Goal: Transaction & Acquisition: Purchase product/service

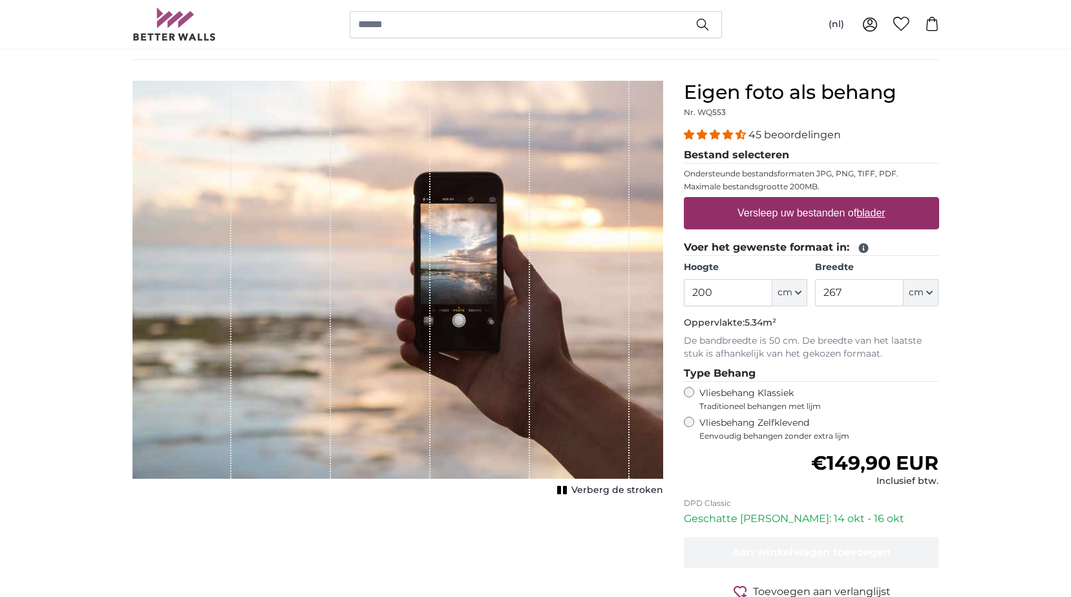
scroll to position [65, 0]
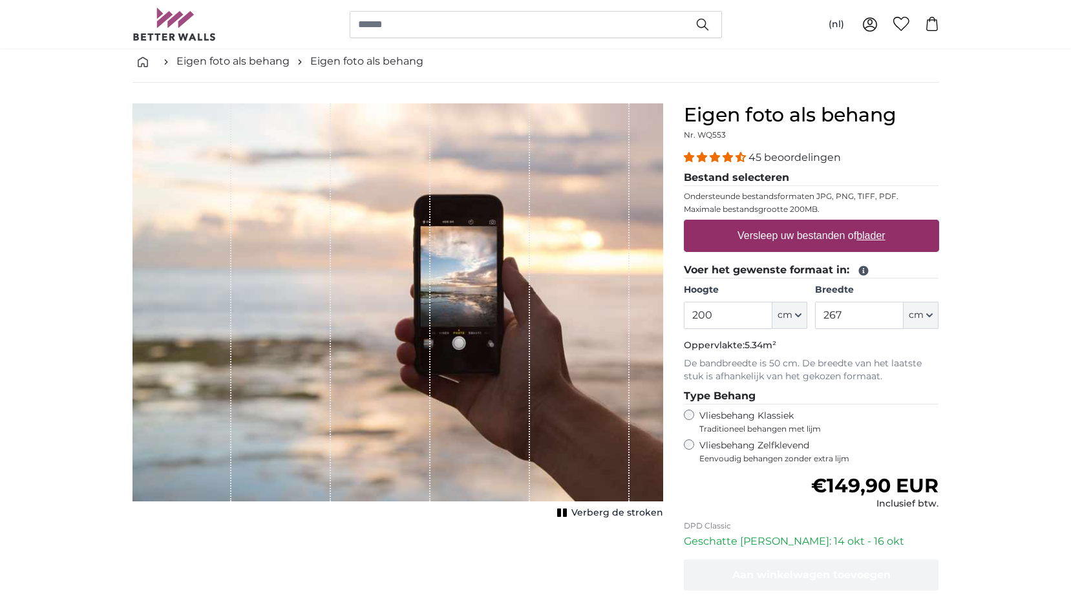
click at [787, 234] on label "Versleep uw bestanden of blader" at bounding box center [811, 236] width 158 height 26
click at [787, 224] on input "Versleep uw bestanden of blader" at bounding box center [811, 222] width 255 height 4
click at [465, 306] on div "1 of 1" at bounding box center [479, 302] width 99 height 398
click at [426, 315] on div "1 of 1" at bounding box center [380, 302] width 99 height 398
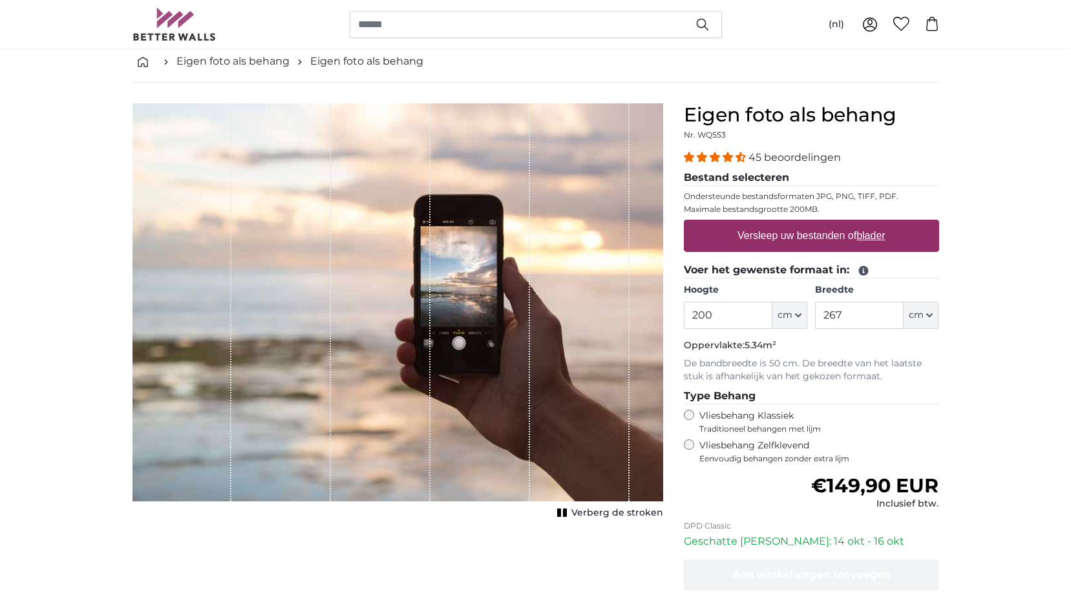
click at [567, 514] on rect "1 of 1" at bounding box center [565, 512] width 4 height 8
click at [576, 512] on rect "1 of 1" at bounding box center [574, 512] width 4 height 8
click at [331, 60] on link "Eigen foto als behang" at bounding box center [366, 62] width 113 height 16
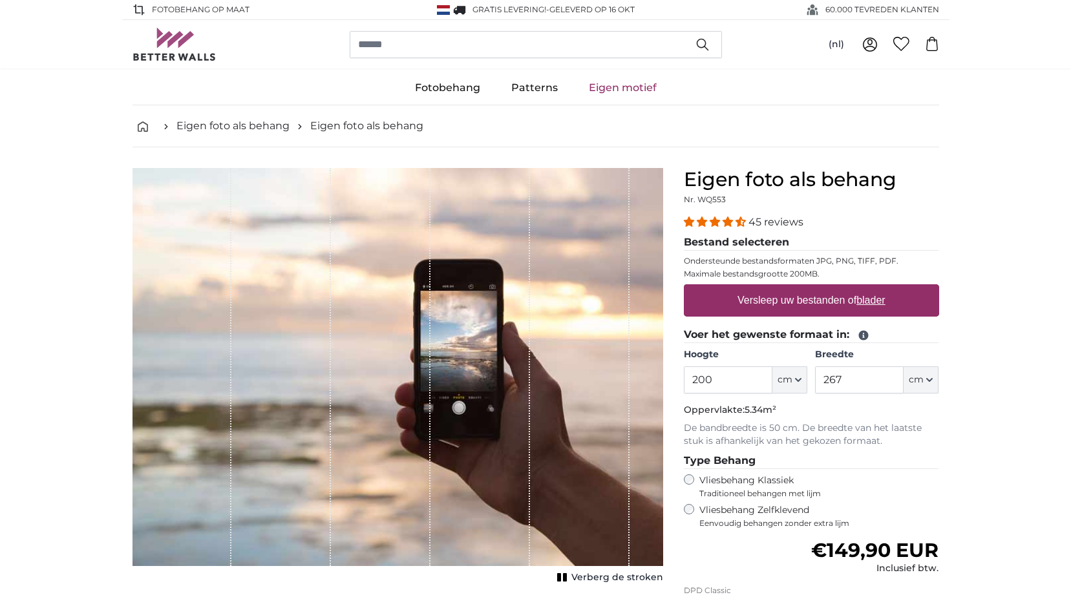
click at [466, 332] on div "1 of 1" at bounding box center [479, 367] width 99 height 398
click at [866, 302] on u "blader" at bounding box center [870, 300] width 28 height 11
click at [866, 288] on input "Versleep uw bestanden of blader" at bounding box center [811, 286] width 255 height 4
click at [797, 304] on label "Versleep uw bestanden of blader" at bounding box center [811, 301] width 158 height 26
click at [797, 288] on input "Versleep uw bestanden of blader" at bounding box center [811, 286] width 255 height 4
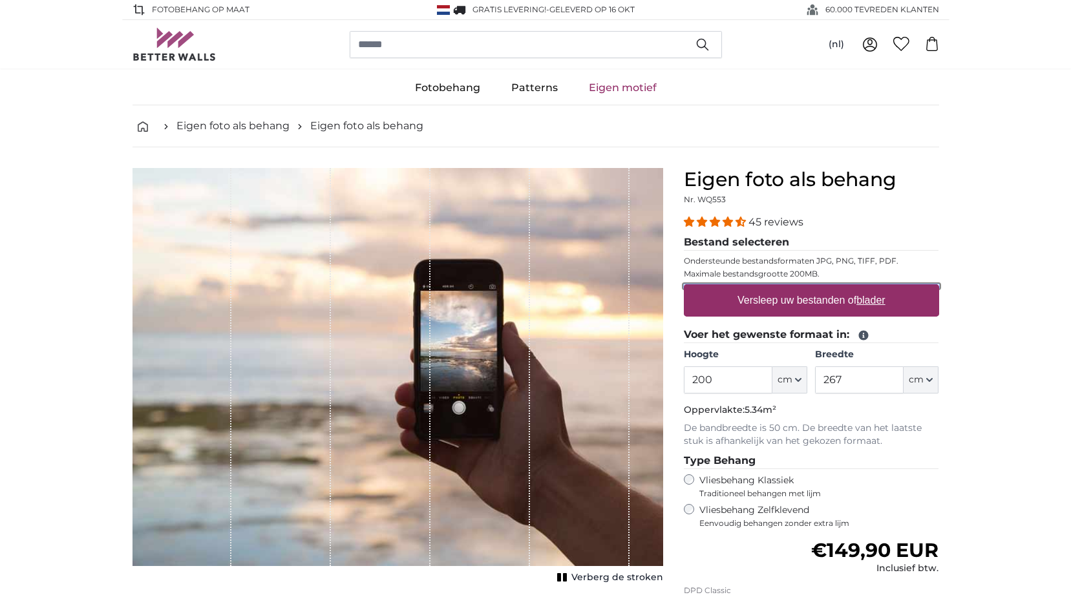
type input "**********"
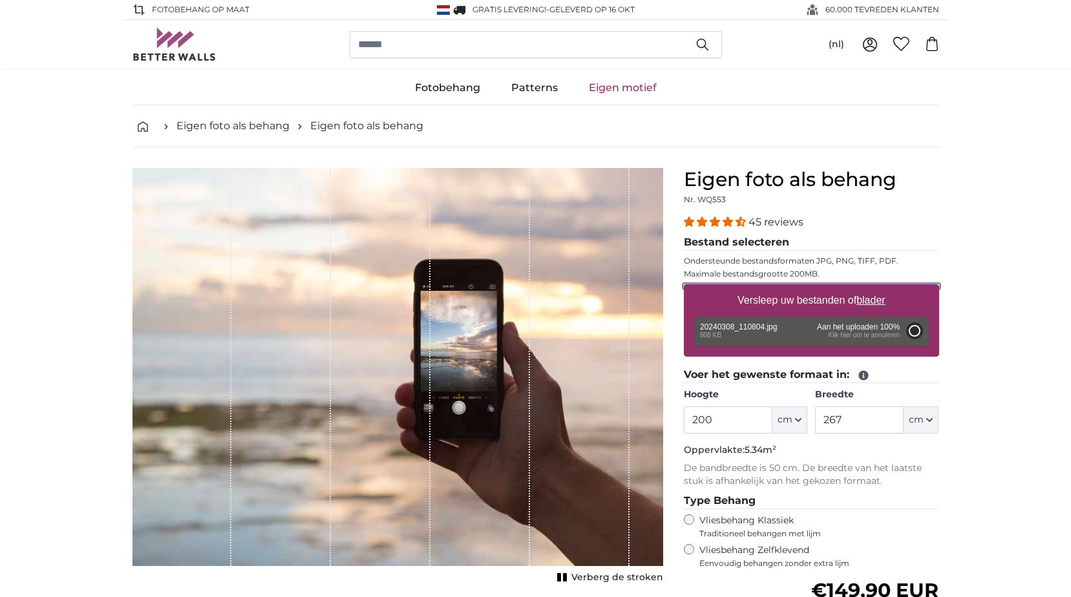
type input "113.3"
type input "85"
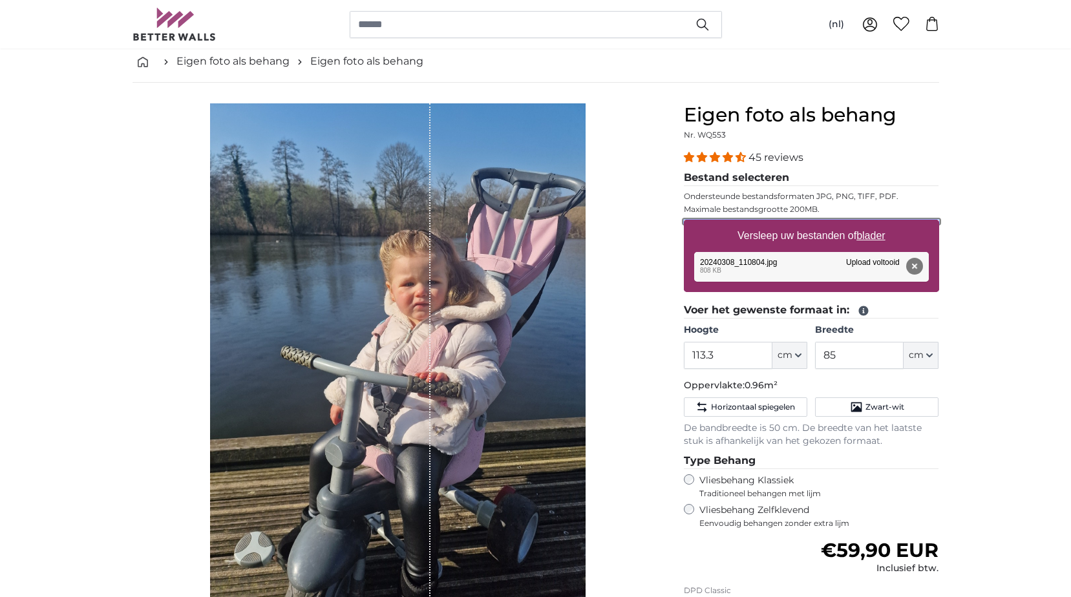
scroll to position [129, 0]
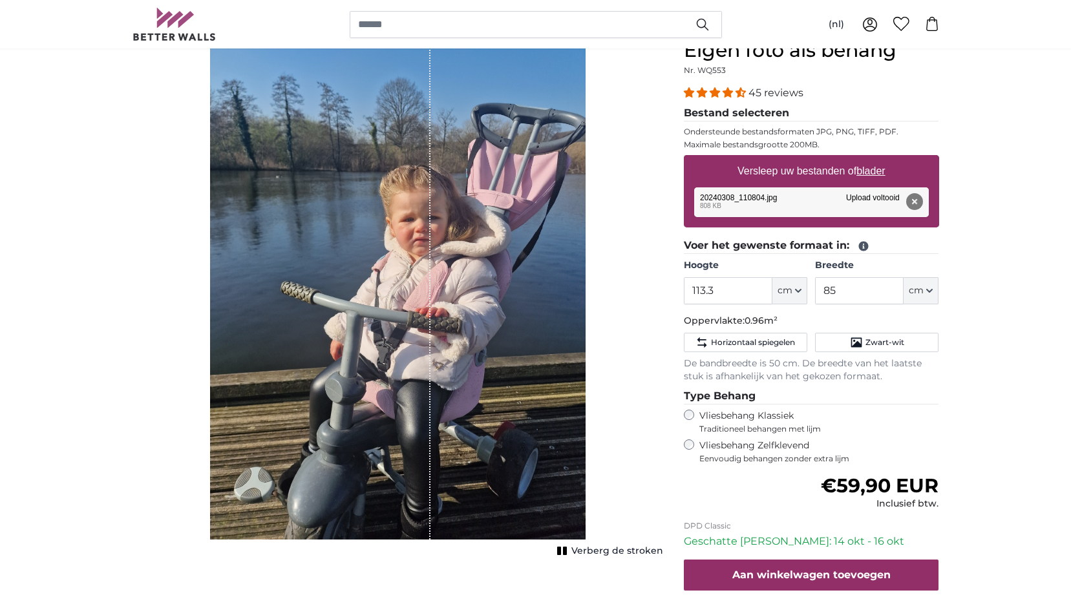
drag, startPoint x: 427, startPoint y: 328, endPoint x: 364, endPoint y: 328, distance: 62.7
click at [364, 328] on div "1 of 1" at bounding box center [320, 289] width 221 height 501
drag, startPoint x: 428, startPoint y: 320, endPoint x: 488, endPoint y: 316, distance: 59.6
click at [483, 316] on div "1 of 1" at bounding box center [397, 289] width 375 height 501
click at [911, 200] on button "Verwijderen" at bounding box center [913, 201] width 17 height 17
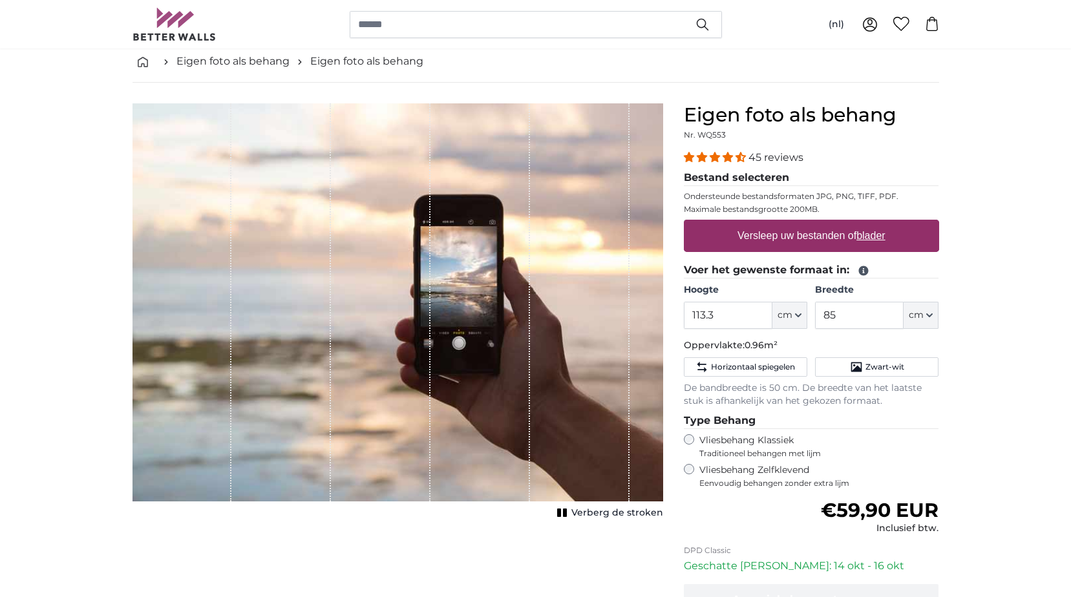
scroll to position [0, 0]
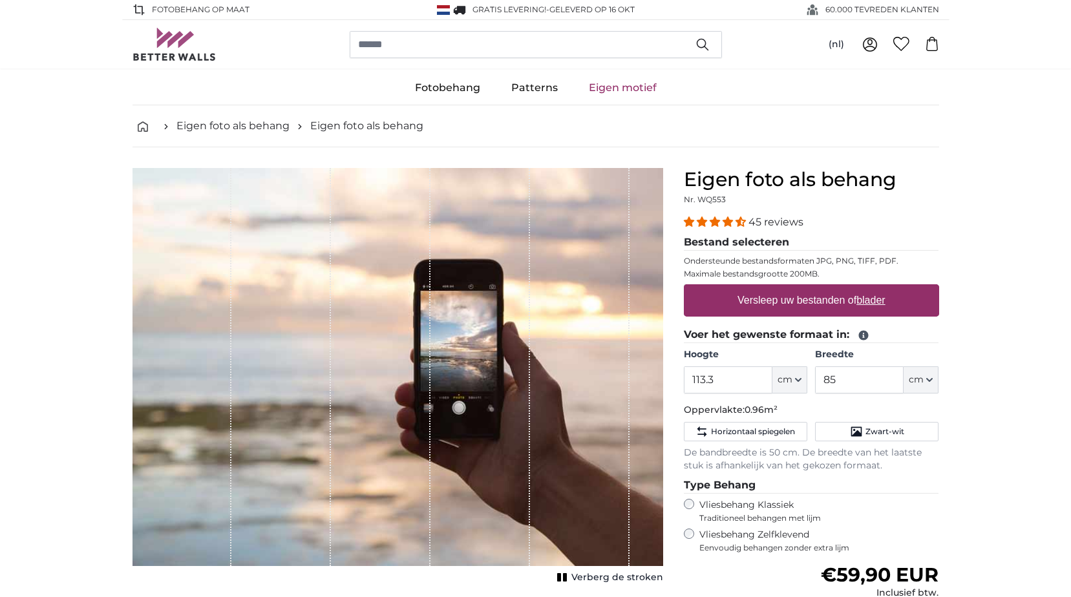
click at [806, 298] on label "Versleep uw bestanden of blader" at bounding box center [811, 301] width 158 height 26
click at [806, 288] on input "Versleep uw bestanden of blader" at bounding box center [811, 286] width 255 height 4
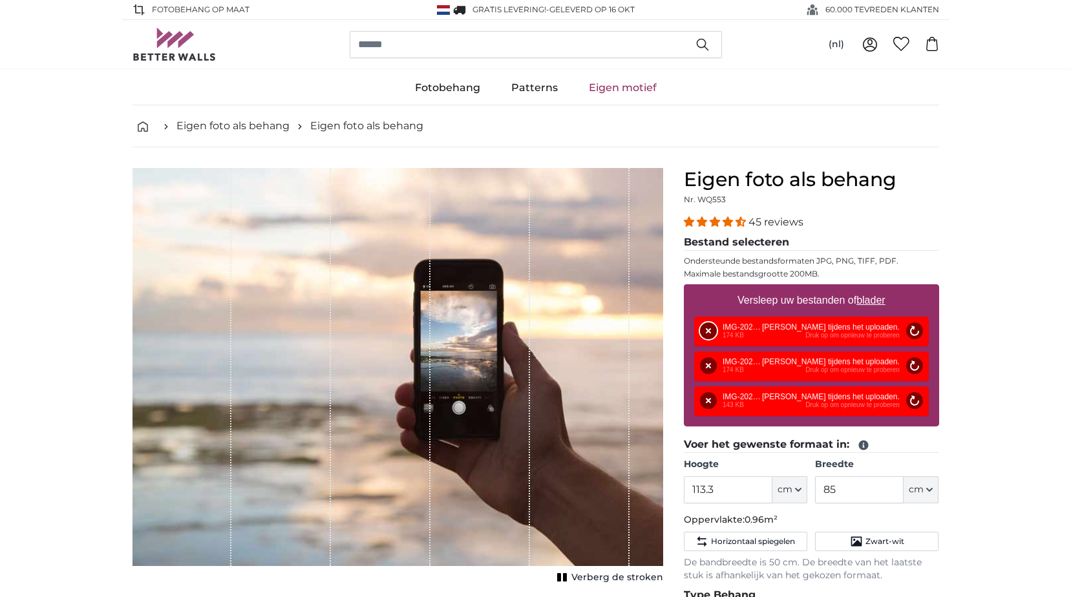
click at [706, 331] on button "Verwijderen" at bounding box center [708, 330] width 17 height 17
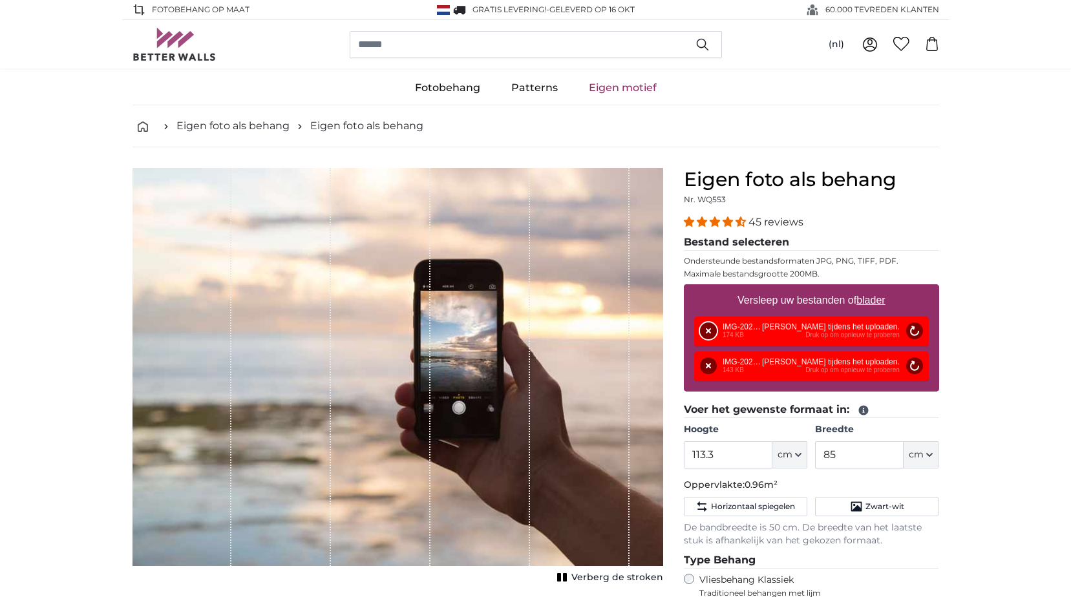
click at [709, 334] on button "Verwijderen" at bounding box center [708, 330] width 17 height 17
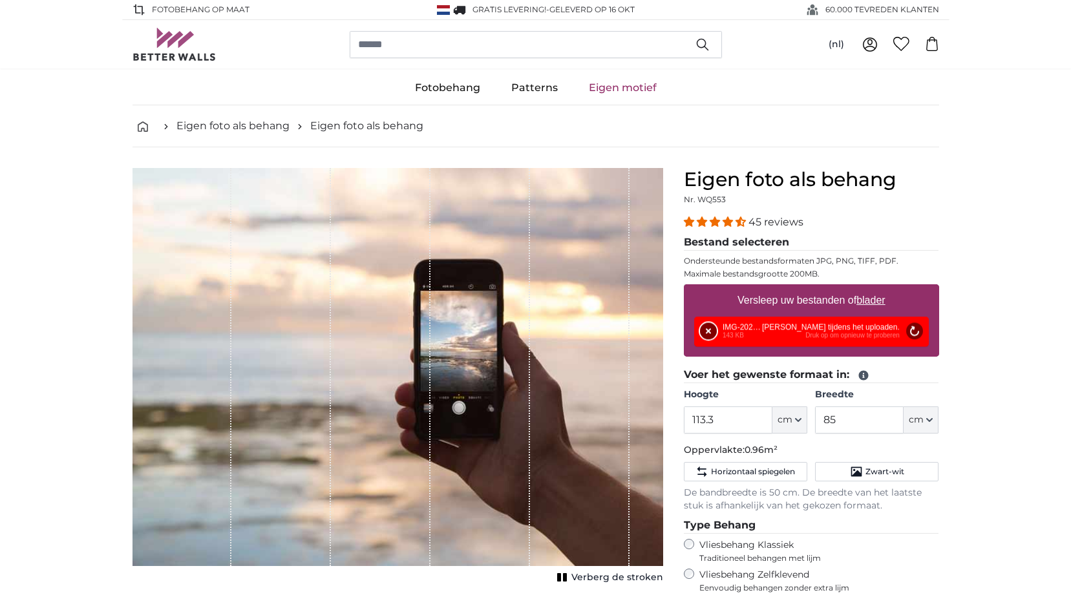
click at [711, 335] on button "Verwijderen" at bounding box center [708, 331] width 17 height 17
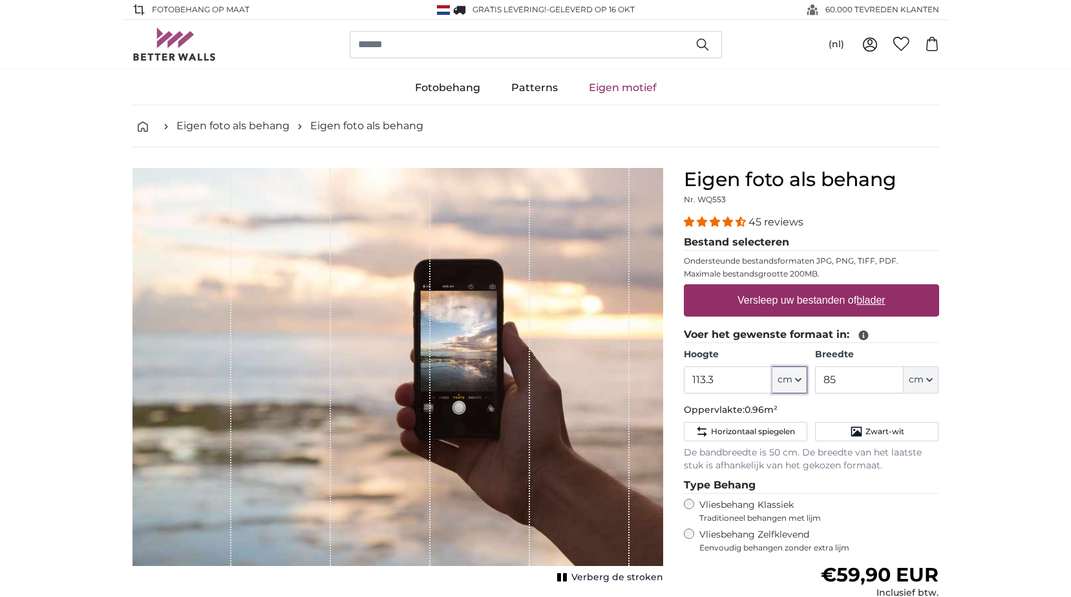
click at [800, 381] on icon "button" at bounding box center [798, 380] width 6 height 6
click at [805, 417] on link "Centimeter (cm)" at bounding box center [790, 414] width 114 height 23
